Goal: Information Seeking & Learning: Learn about a topic

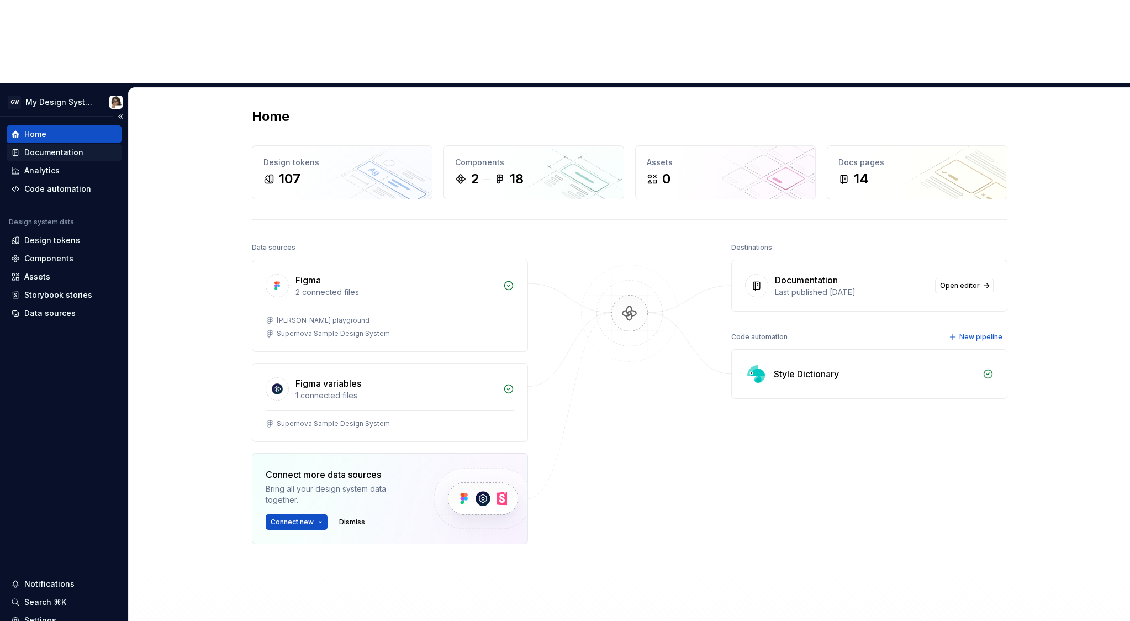
click at [70, 144] on div "Documentation" at bounding box center [64, 153] width 115 height 18
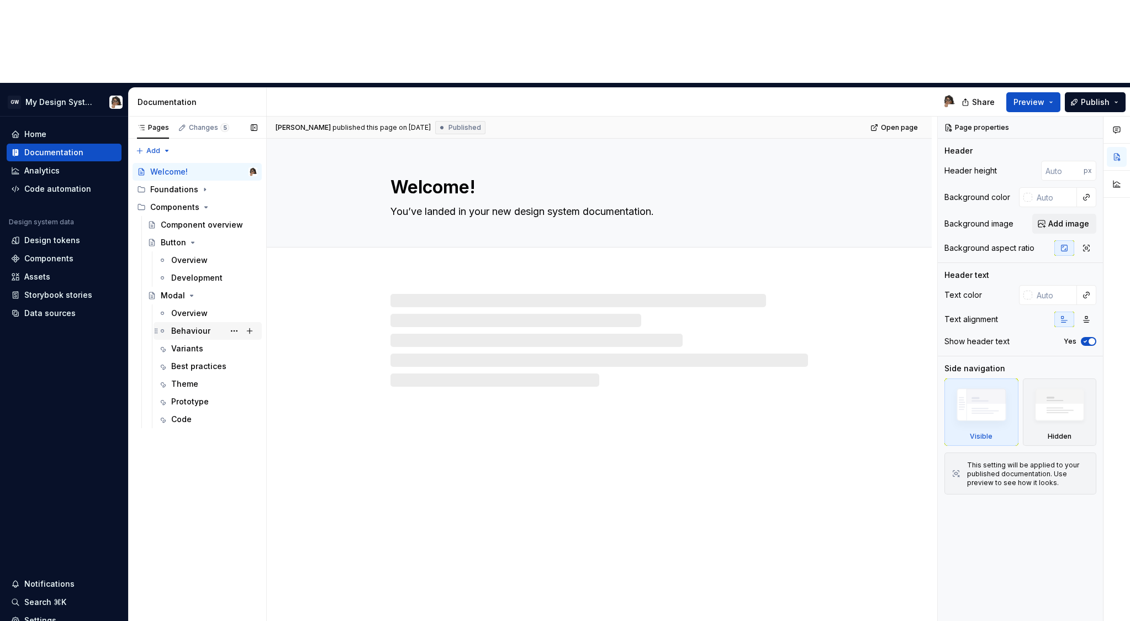
click at [196, 325] on div "Behaviour" at bounding box center [190, 330] width 39 height 11
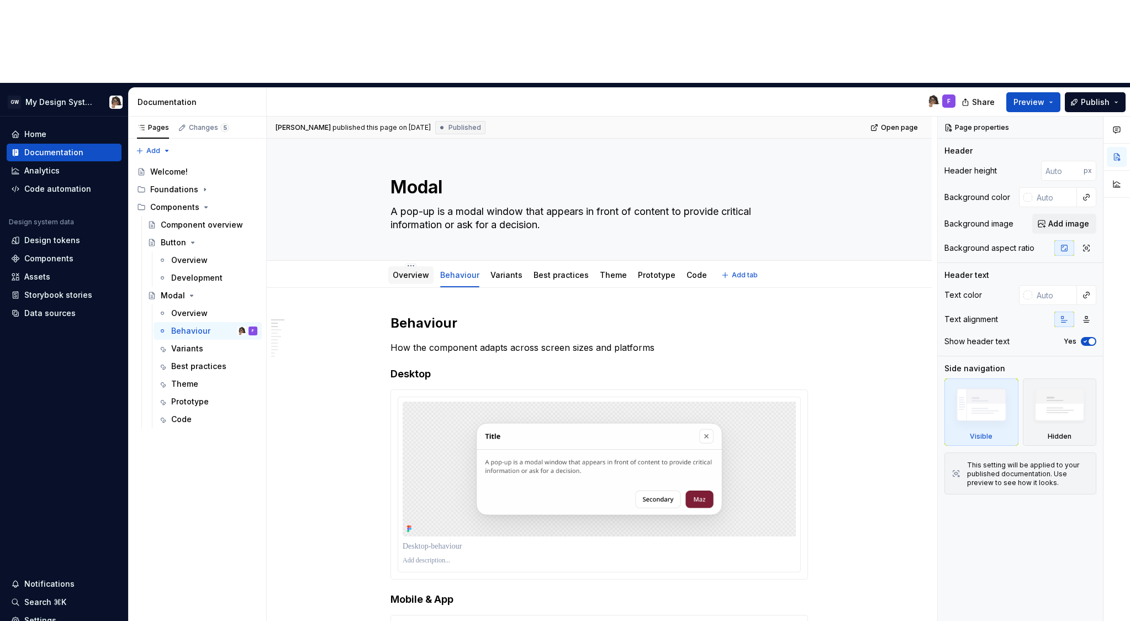
click at [409, 270] on link "Overview" at bounding box center [411, 274] width 36 height 9
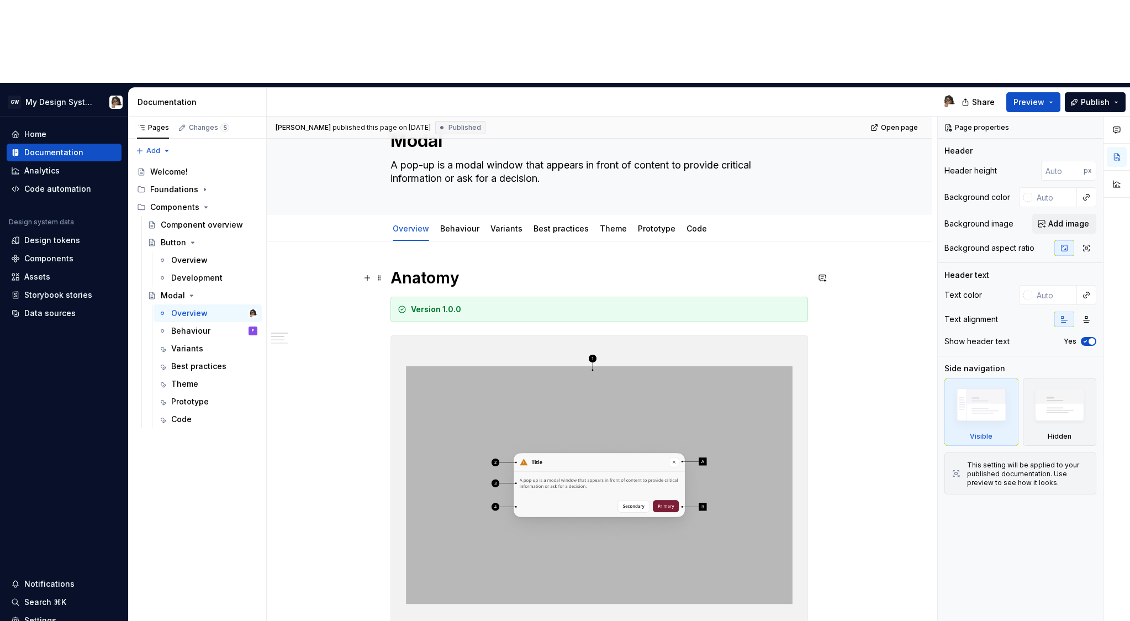
scroll to position [56, 0]
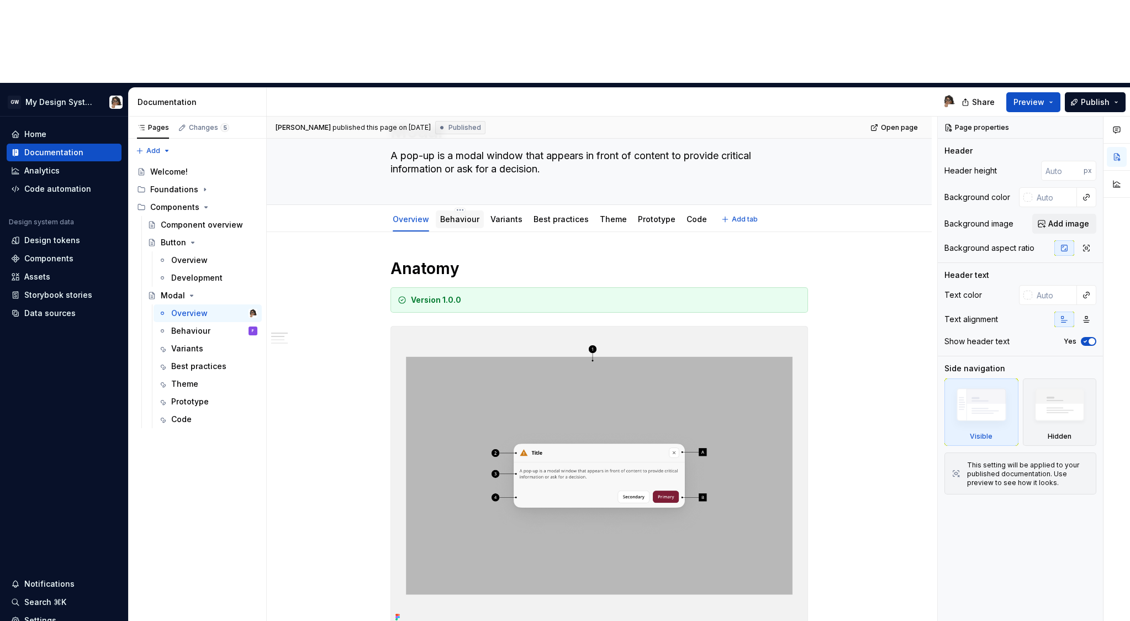
click at [449, 214] on link "Behaviour" at bounding box center [459, 218] width 39 height 9
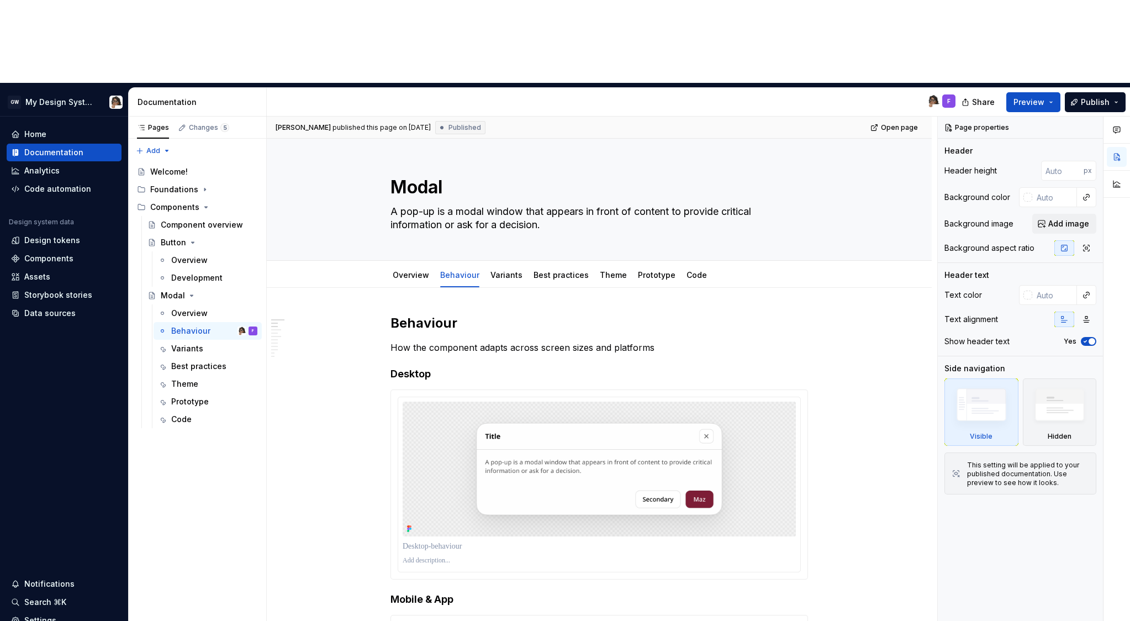
type textarea "*"
